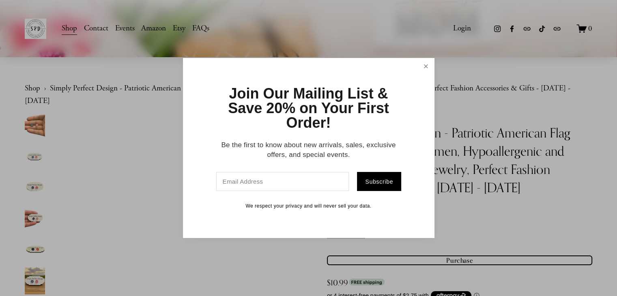
click at [423, 67] on link "Close" at bounding box center [426, 66] width 14 height 14
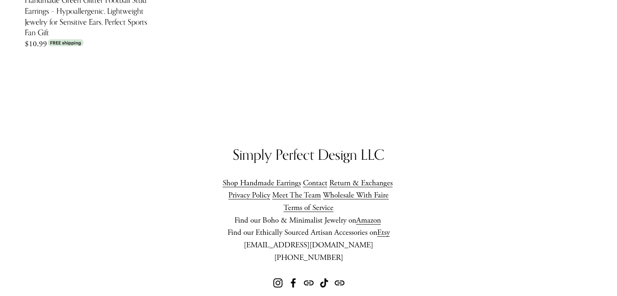
scroll to position [2190, 0]
click at [304, 202] on link "Terms of Service" at bounding box center [309, 208] width 50 height 13
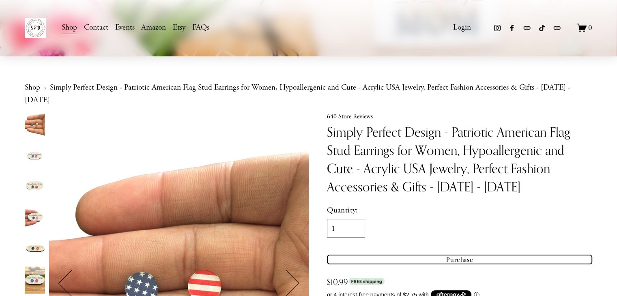
scroll to position [0, 0]
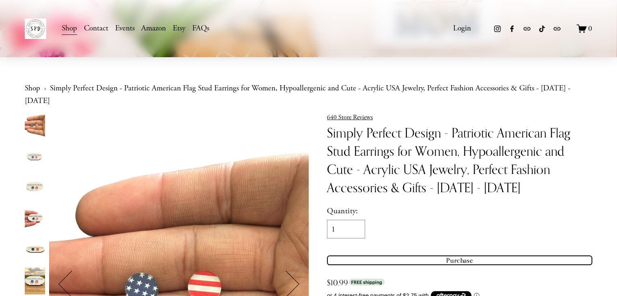
click at [73, 28] on link "Shop" at bounding box center [69, 28] width 15 height 14
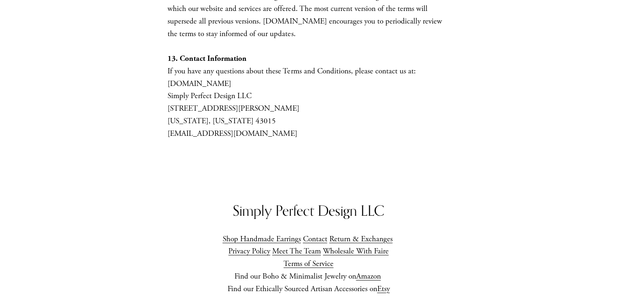
scroll to position [2028, 0]
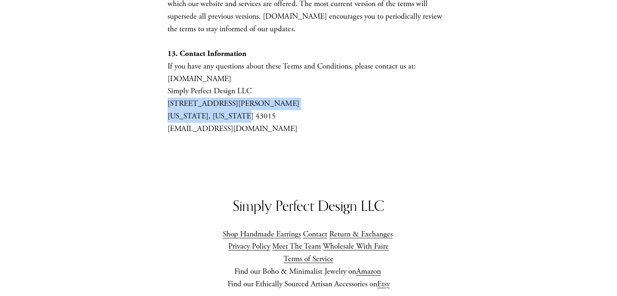
drag, startPoint x: 161, startPoint y: 120, endPoint x: 239, endPoint y: 132, distance: 78.4
copy div "319 Johann St Delaware, Ohio 43015"
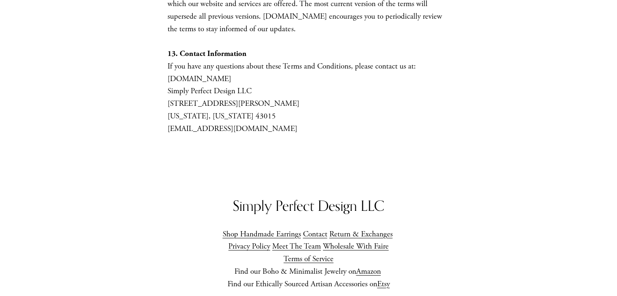
click at [126, 194] on div "Simply Perfect Design LLC Shop Handmade Earrings Contact Return & Exchanges Pri…" at bounding box center [308, 269] width 617 height 186
drag, startPoint x: 167, startPoint y: 148, endPoint x: 286, endPoint y: 141, distance: 119.0
copy p "[EMAIL_ADDRESS][DOMAIN_NAME]"
click at [122, 200] on div "Simply Perfect Design LLC Shop Handmade Earrings Contact Return & Exchanges Pri…" at bounding box center [308, 269] width 617 height 186
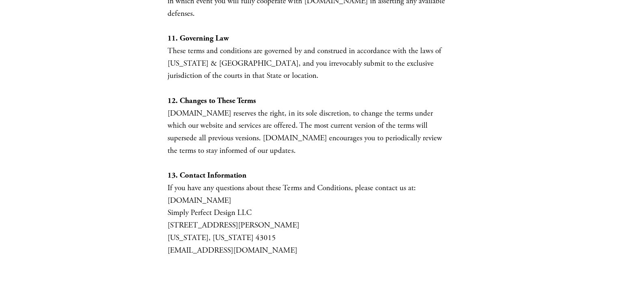
scroll to position [1866, 0]
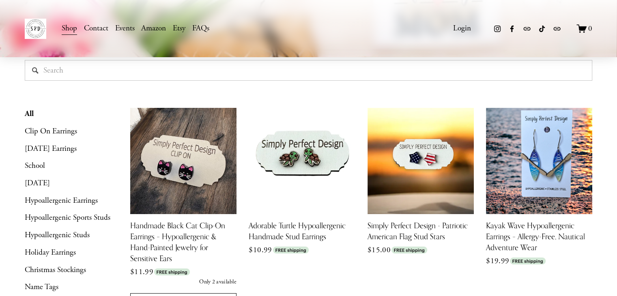
click at [449, 282] on link "Quick View Simply Perfect Design - Patriotic American Flag Stud Stars $15.00" at bounding box center [420, 210] width 106 height 205
